Goal: Information Seeking & Learning: Check status

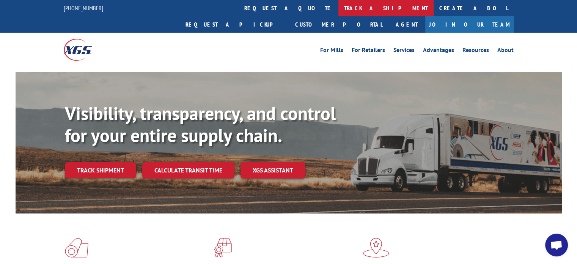
click at [338, 3] on link "track a shipment" at bounding box center [385, 8] width 95 height 16
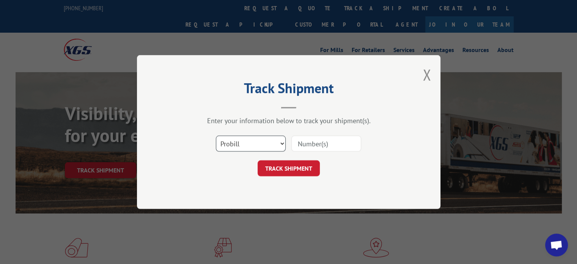
click at [231, 148] on select "Select category... Probill BOL PO" at bounding box center [251, 143] width 70 height 16
select select "bol"
click at [216, 135] on select "Select category... Probill BOL PO" at bounding box center [251, 143] width 70 height 16
click at [317, 133] on div "Select category... Probill BOL PO" at bounding box center [289, 143] width 228 height 25
click at [314, 140] on input at bounding box center [326, 143] width 70 height 16
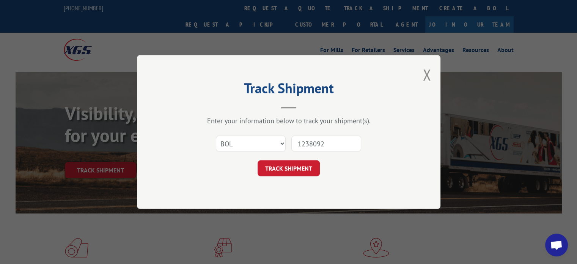
type input "12380925"
click button "TRACK SHIPMENT" at bounding box center [288, 168] width 62 height 16
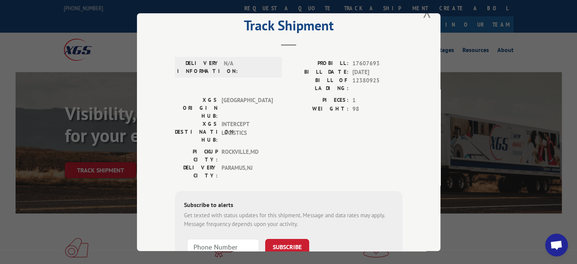
scroll to position [9, 0]
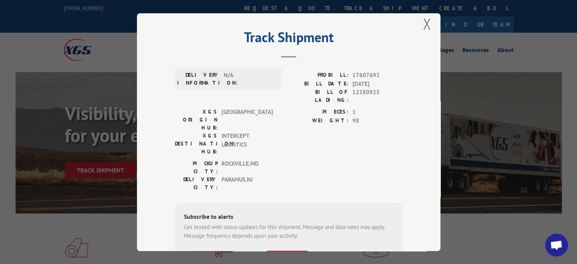
click at [0, 196] on div "Track Shipment DELIVERY INFORMATION: N/A PROBILL: 17607693 BILL DATE: [DATE] BI…" at bounding box center [288, 132] width 577 height 264
click at [427, 27] on button "Close modal" at bounding box center [426, 24] width 8 height 20
